Goal: Check status

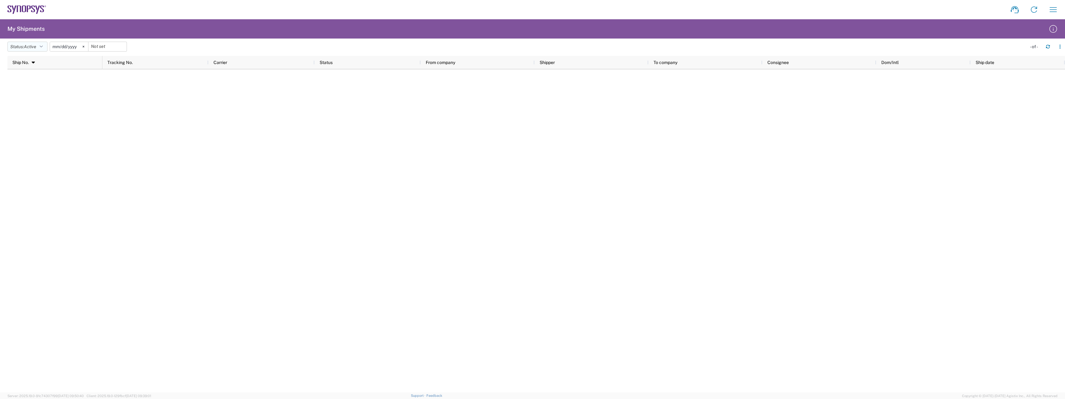
click at [43, 49] on icon "button" at bounding box center [41, 46] width 3 height 4
click at [20, 81] on span "All" at bounding box center [44, 79] width 72 height 10
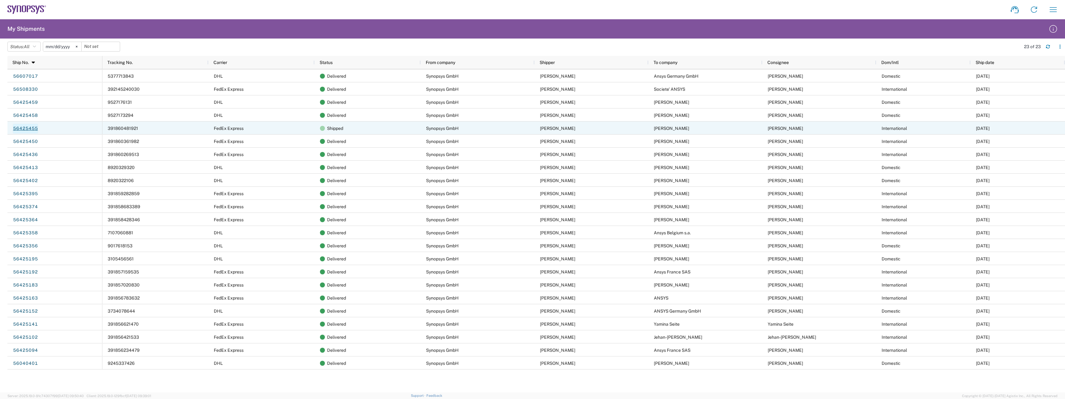
click at [28, 129] on link "56425455" at bounding box center [25, 129] width 25 height 10
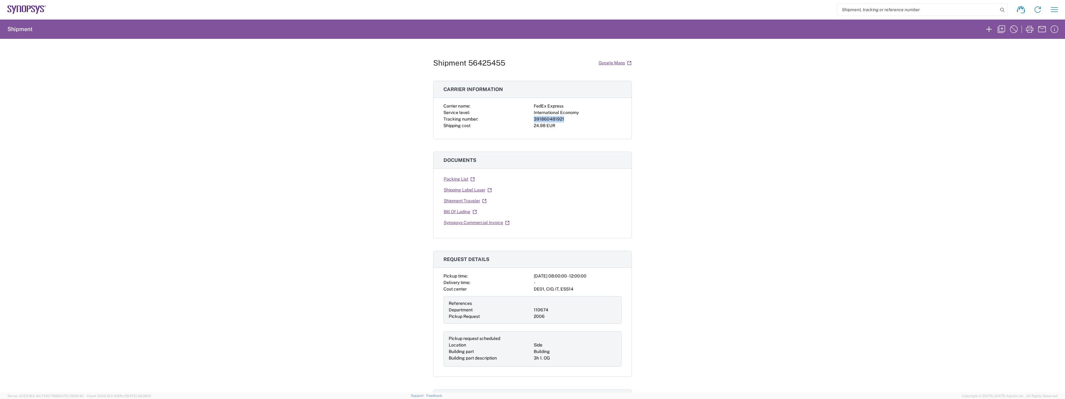
drag, startPoint x: 561, startPoint y: 117, endPoint x: 533, endPoint y: 119, distance: 28.6
click at [534, 119] on div "391860481921" at bounding box center [578, 119] width 88 height 7
copy div "391860481921"
